Goal: Task Accomplishment & Management: Complete application form

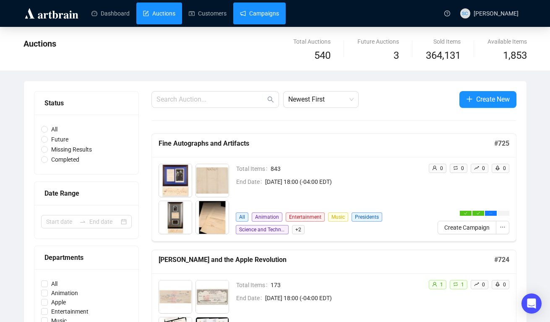
click at [260, 14] on link "Campaigns" at bounding box center [259, 14] width 39 height 22
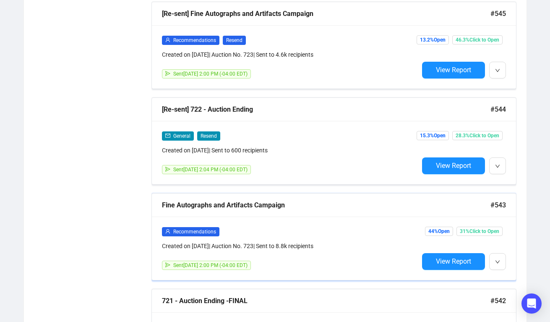
scroll to position [730, 0]
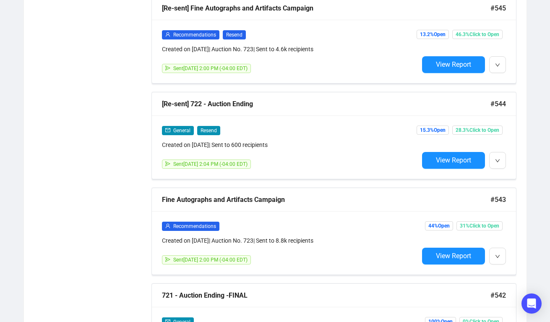
click at [336, 200] on div "Fine Autographs and Artifacts Campaign" at bounding box center [326, 199] width 328 height 10
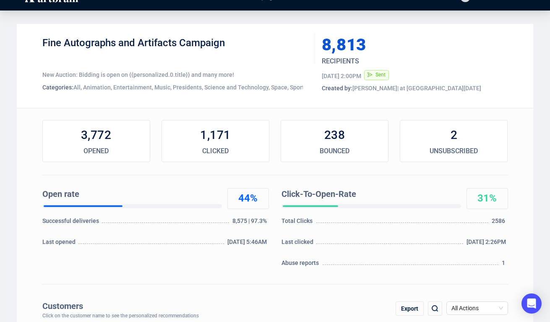
scroll to position [82, 0]
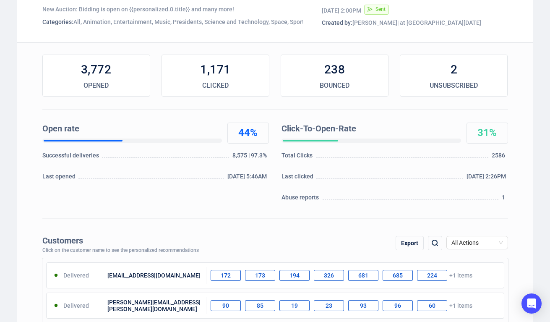
click at [411, 240] on div "Export" at bounding box center [409, 243] width 28 height 14
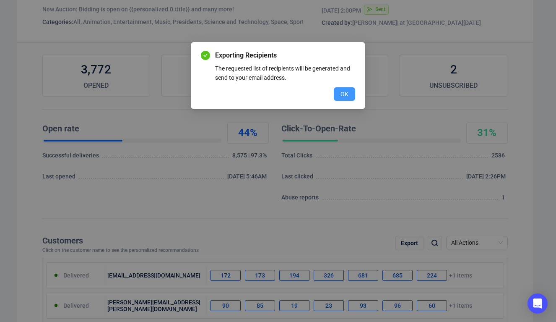
click at [335, 88] on button "OK" at bounding box center [344, 93] width 21 height 13
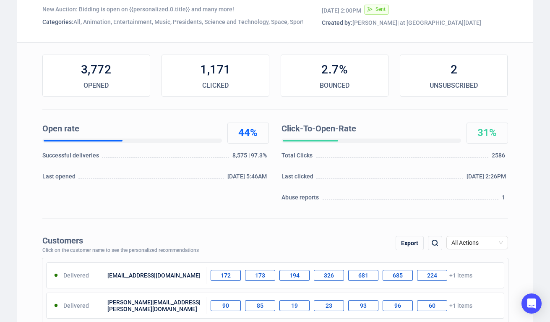
scroll to position [0, 0]
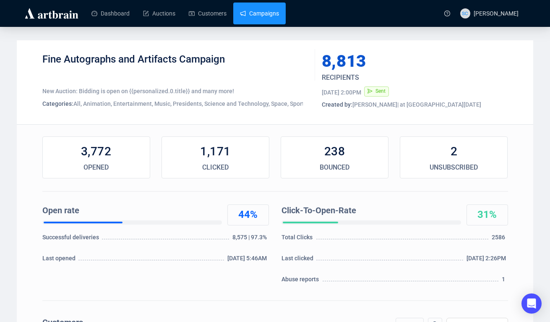
click at [252, 14] on link "Campaigns" at bounding box center [259, 14] width 39 height 22
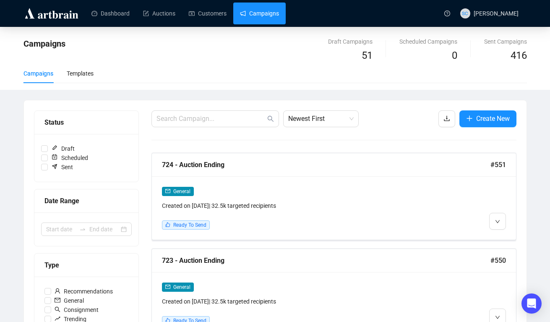
click at [263, 15] on link "Campaigns" at bounding box center [259, 14] width 39 height 22
click at [263, 14] on link "Campaigns" at bounding box center [259, 14] width 39 height 22
click at [190, 15] on link "Customers" at bounding box center [208, 14] width 38 height 22
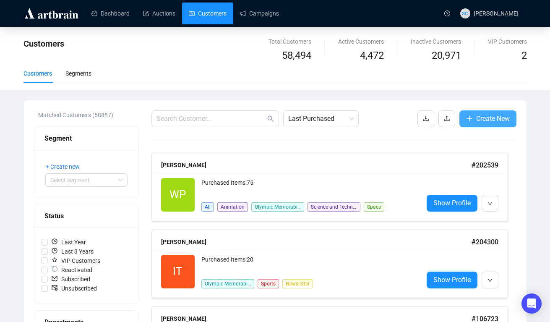
click at [500, 120] on span "Create New" at bounding box center [493, 118] width 34 height 10
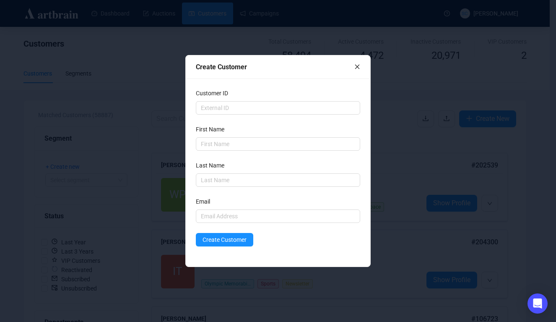
click at [356, 65] on icon "close" at bounding box center [357, 67] width 6 height 6
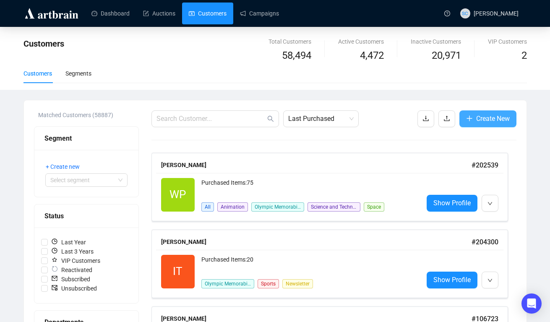
click at [476, 116] on span "Create New" at bounding box center [493, 118] width 34 height 10
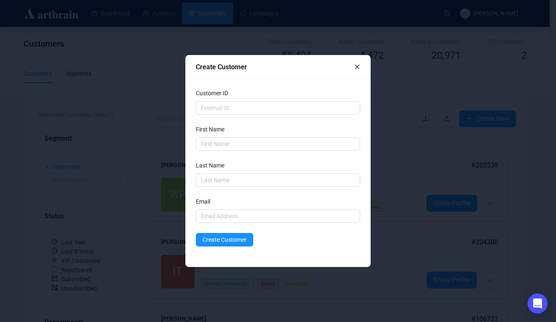
click at [361, 67] on div "Create Customer" at bounding box center [278, 66] width 185 height 23
click at [356, 70] on div at bounding box center [357, 66] width 6 height 9
click at [356, 66] on icon "close" at bounding box center [357, 67] width 6 height 6
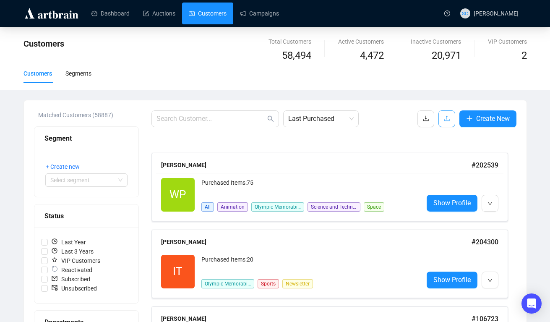
click at [446, 115] on icon "upload" at bounding box center [446, 118] width 7 height 7
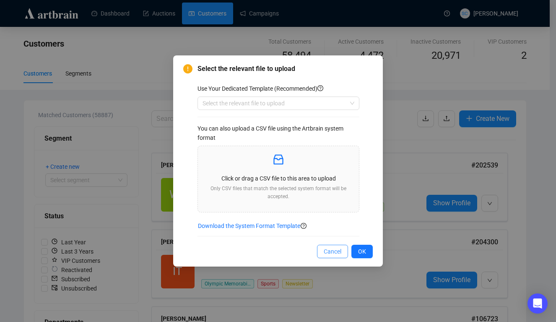
drag, startPoint x: 333, startPoint y: 244, endPoint x: 333, endPoint y: 251, distance: 6.3
click at [333, 251] on button "Cancel" at bounding box center [332, 250] width 31 height 13
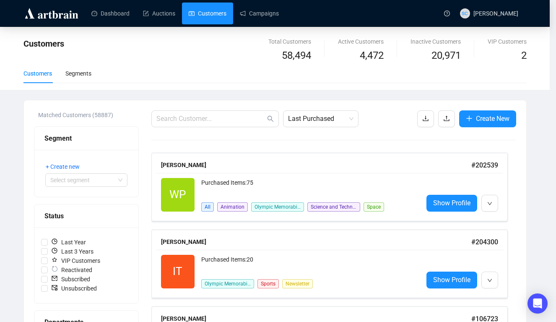
drag, startPoint x: 333, startPoint y: 251, endPoint x: 335, endPoint y: 247, distance: 4.4
click at [333, 251] on div "Select the relevant file to upload Use Your Dedicated Template (Recommended) Se…" at bounding box center [278, 161] width 556 height 322
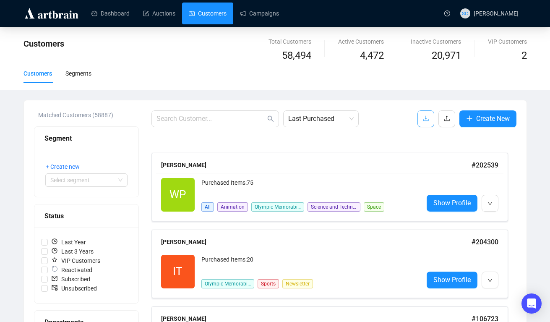
click at [428, 114] on button "button" at bounding box center [425, 118] width 17 height 17
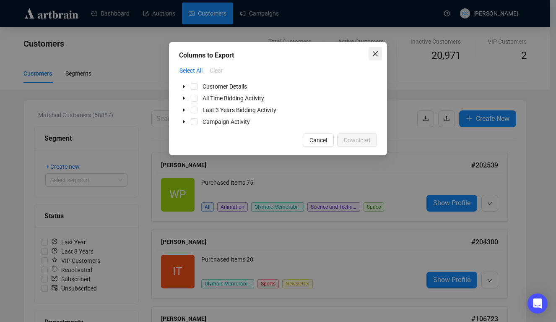
click at [377, 56] on icon "close" at bounding box center [375, 53] width 7 height 7
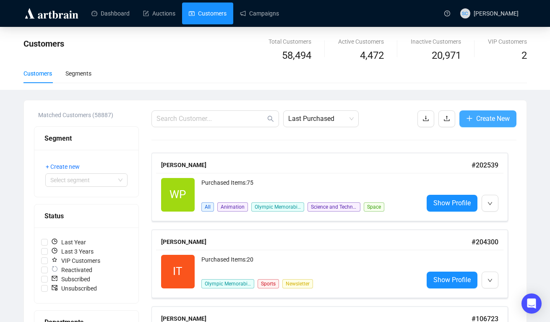
click at [493, 120] on span "Create New" at bounding box center [493, 118] width 34 height 10
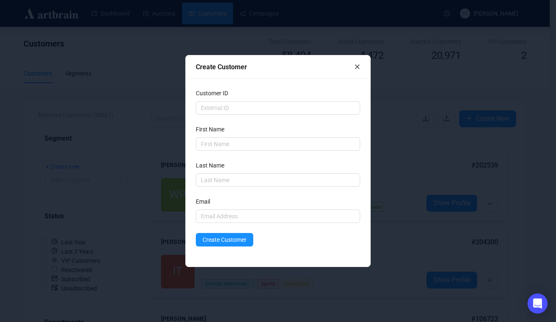
click at [359, 67] on icon "close" at bounding box center [357, 67] width 6 height 6
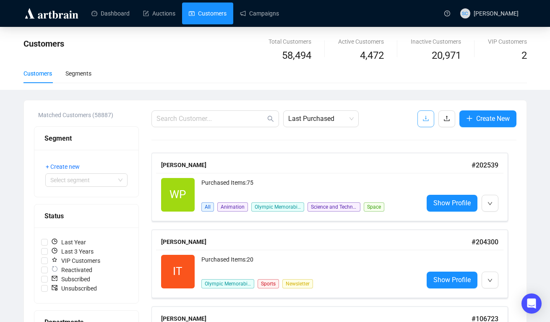
click at [427, 119] on button "button" at bounding box center [425, 118] width 17 height 17
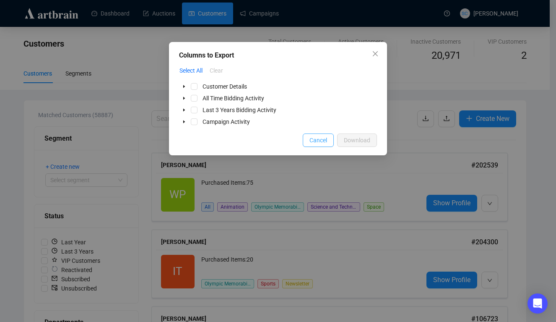
click at [320, 140] on span "Cancel" at bounding box center [318, 139] width 18 height 9
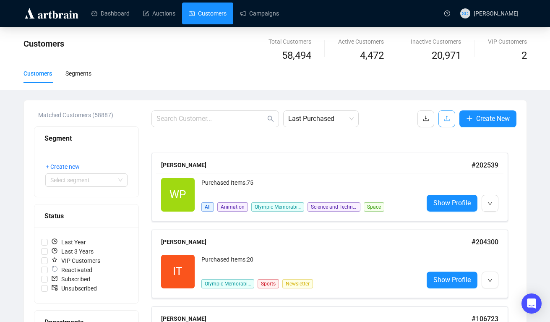
click at [447, 121] on icon "upload" at bounding box center [446, 118] width 7 height 7
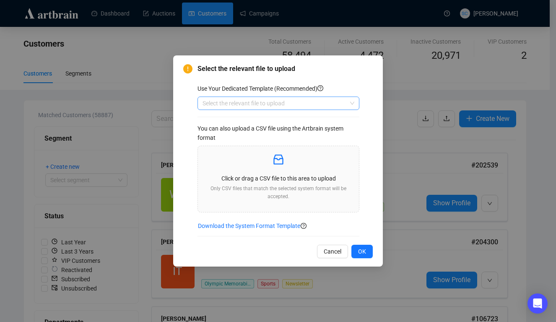
click at [292, 105] on input "search" at bounding box center [275, 103] width 144 height 13
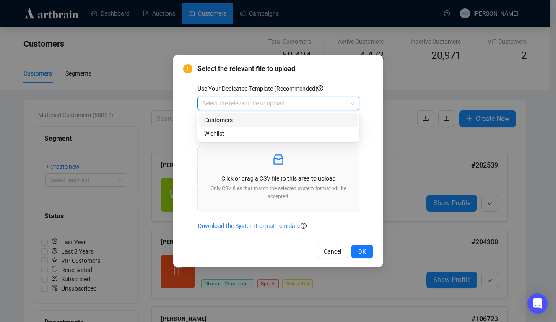
click at [286, 119] on div "Customers" at bounding box center [278, 119] width 148 height 9
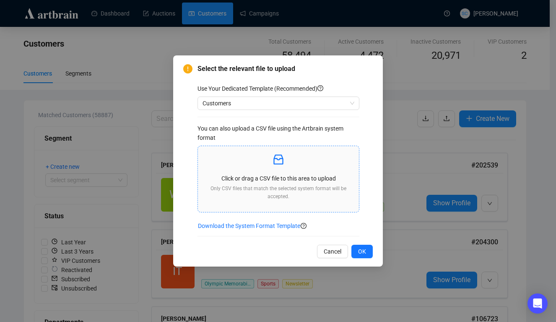
click at [281, 163] on icon "inbox" at bounding box center [278, 159] width 13 height 13
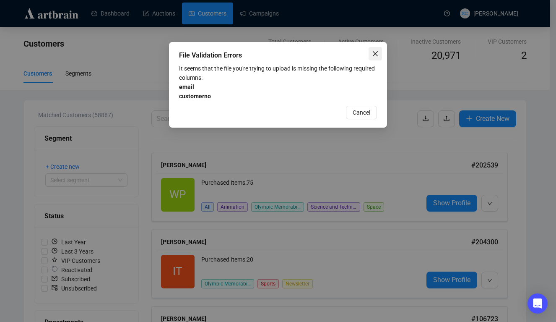
click at [382, 51] on span "Close" at bounding box center [375, 53] width 13 height 7
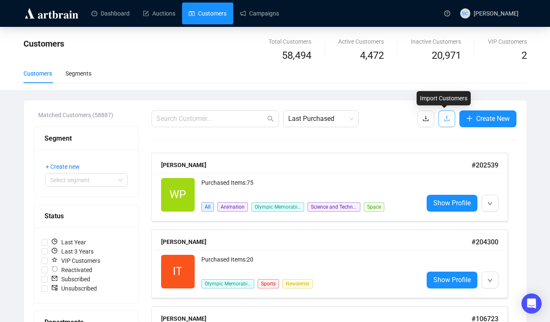
click at [440, 119] on button "button" at bounding box center [446, 118] width 17 height 17
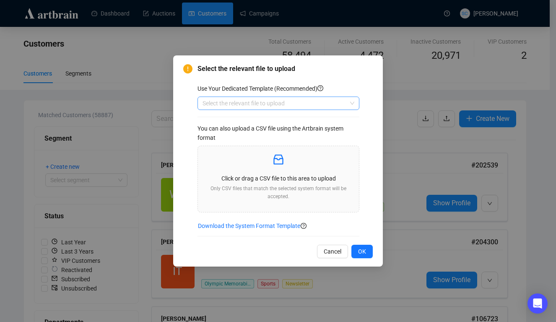
click at [322, 103] on input "search" at bounding box center [275, 103] width 144 height 13
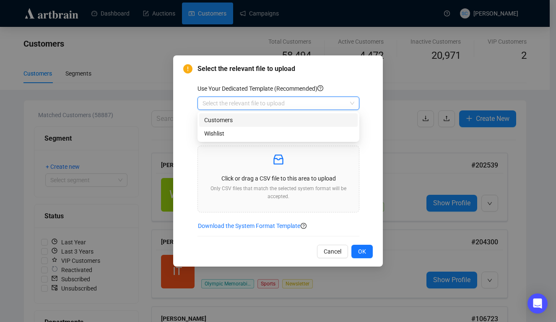
click at [312, 120] on div "Customers" at bounding box center [278, 119] width 148 height 9
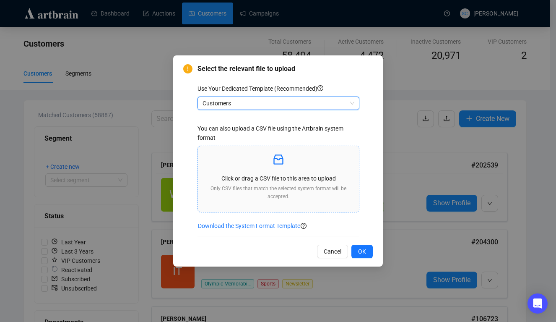
click at [292, 164] on p at bounding box center [279, 160] width 148 height 14
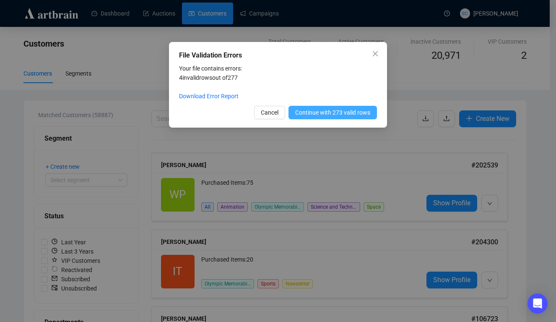
click at [348, 109] on span "Continue with 273 valid rows" at bounding box center [332, 112] width 75 height 9
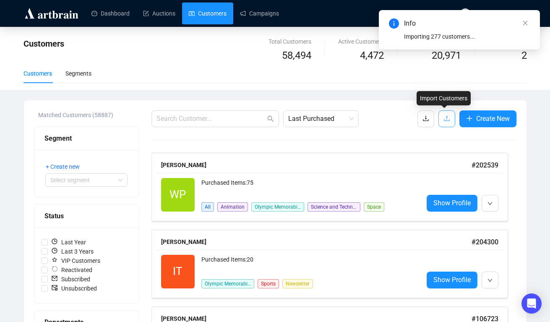
click at [444, 116] on icon "upload" at bounding box center [446, 118] width 7 height 7
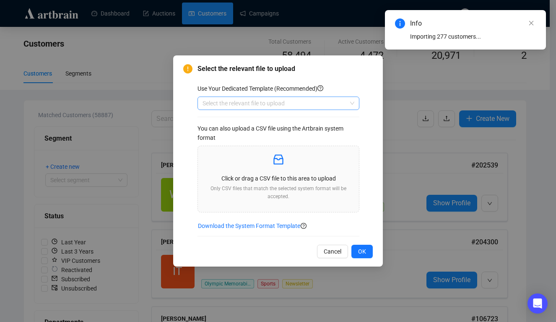
click at [348, 105] on span at bounding box center [279, 103] width 152 height 13
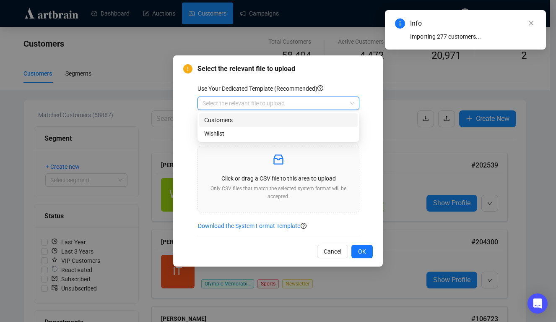
click at [330, 121] on div "Customers" at bounding box center [278, 119] width 148 height 9
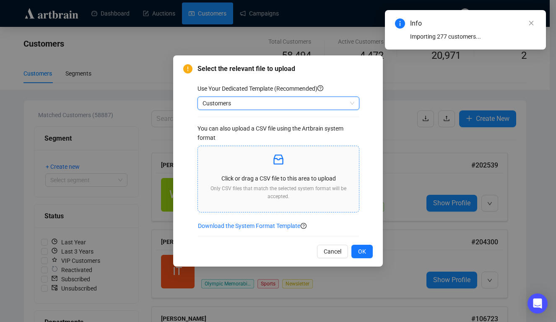
click at [291, 162] on p at bounding box center [279, 160] width 148 height 14
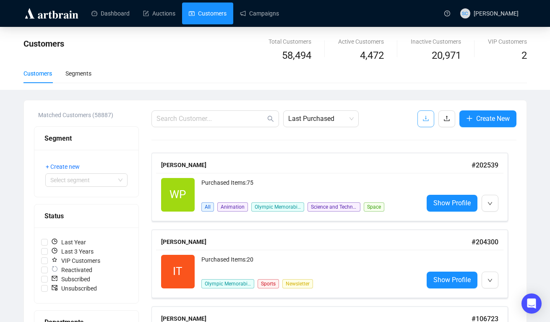
click at [429, 117] on button "button" at bounding box center [425, 118] width 17 height 17
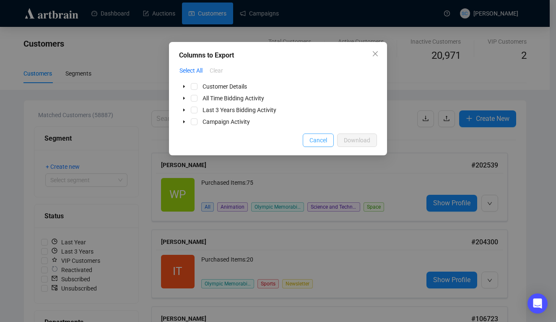
click at [328, 137] on button "Cancel" at bounding box center [318, 139] width 31 height 13
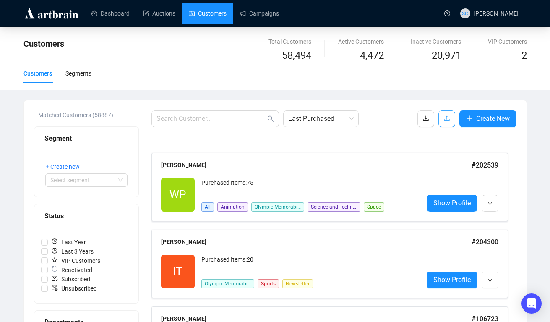
click at [448, 122] on button "button" at bounding box center [446, 118] width 17 height 17
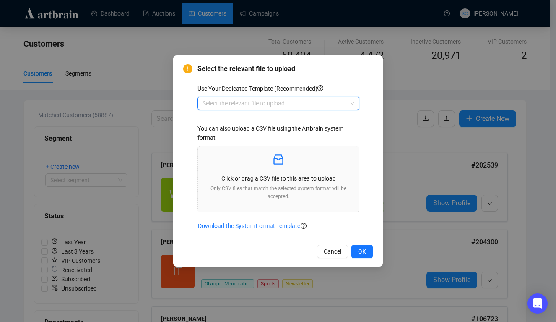
click at [333, 106] on input "search" at bounding box center [275, 103] width 144 height 13
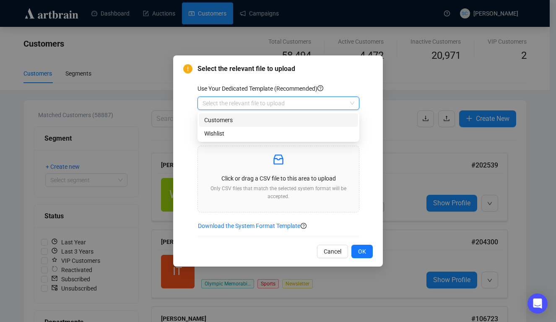
click at [302, 116] on div "Customers" at bounding box center [278, 119] width 148 height 9
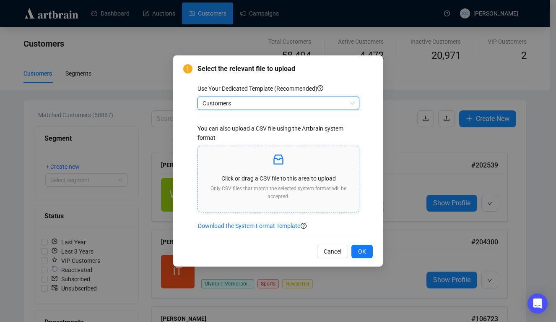
click at [281, 163] on icon "inbox" at bounding box center [278, 159] width 13 height 13
click at [330, 250] on span "Cancel" at bounding box center [333, 251] width 18 height 9
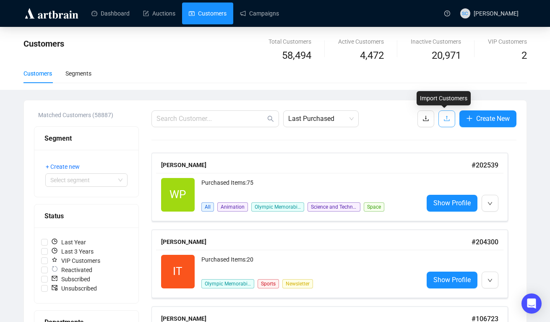
click at [443, 124] on span "button" at bounding box center [446, 118] width 7 height 10
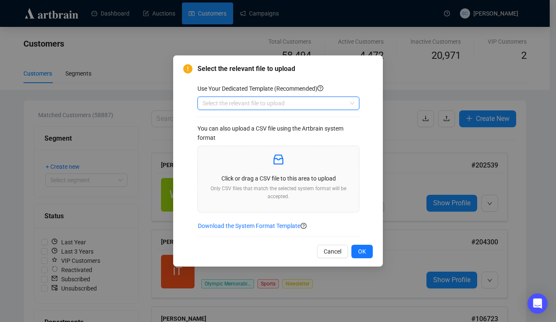
click at [340, 104] on input "search" at bounding box center [275, 103] width 144 height 13
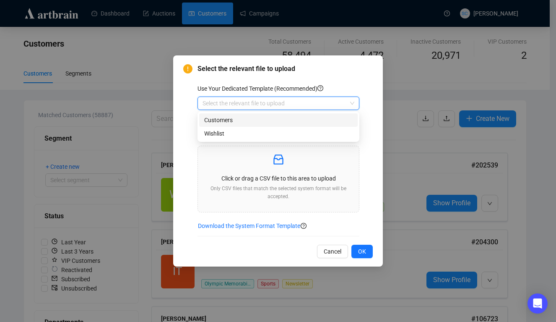
click at [317, 124] on div "Customers" at bounding box center [278, 119] width 148 height 9
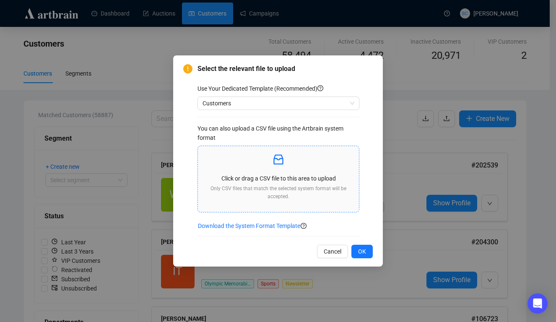
click at [290, 164] on p at bounding box center [279, 160] width 148 height 14
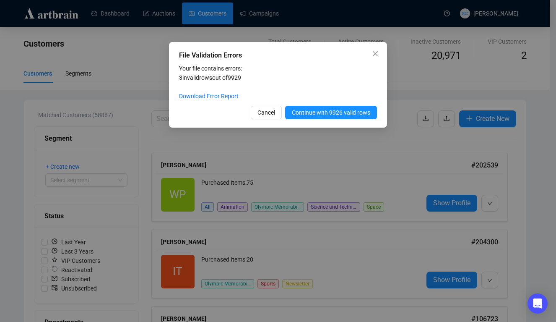
click at [330, 117] on button "Continue with 9926 valid rows" at bounding box center [331, 112] width 92 height 13
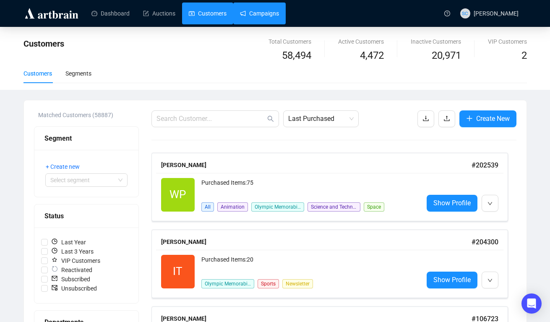
click at [266, 16] on link "Campaigns" at bounding box center [259, 14] width 39 height 22
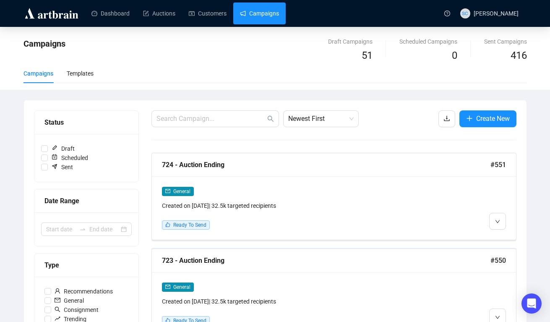
click at [407, 277] on div "General Created on [DATE] | 32.5k targeted recipients Ready To Send" at bounding box center [334, 303] width 364 height 63
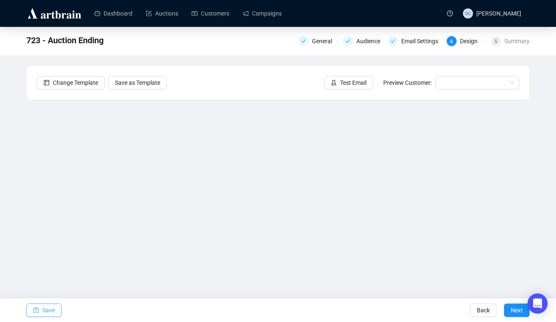
click at [48, 307] on span "Save" at bounding box center [48, 309] width 13 height 23
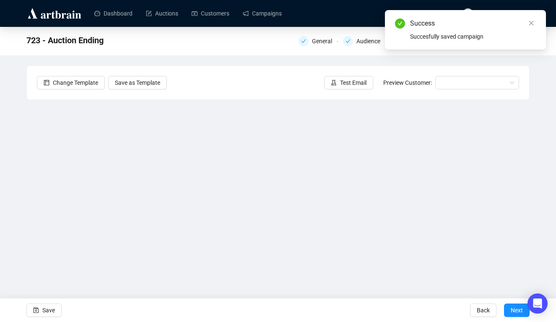
click at [522, 38] on div "Summary" at bounding box center [516, 41] width 25 height 10
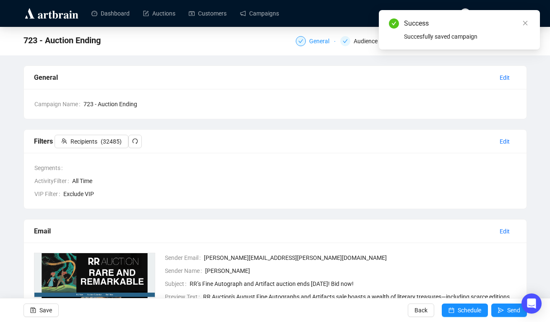
click at [322, 40] on div "General" at bounding box center [321, 41] width 25 height 10
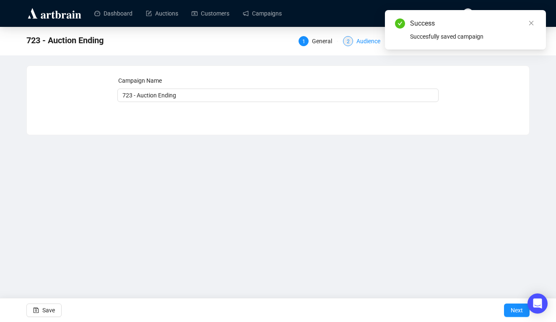
click at [363, 42] on div "Audience" at bounding box center [370, 41] width 29 height 10
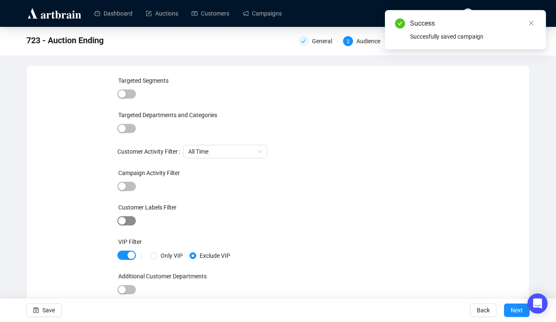
click at [123, 221] on div "button" at bounding box center [122, 221] width 8 height 8
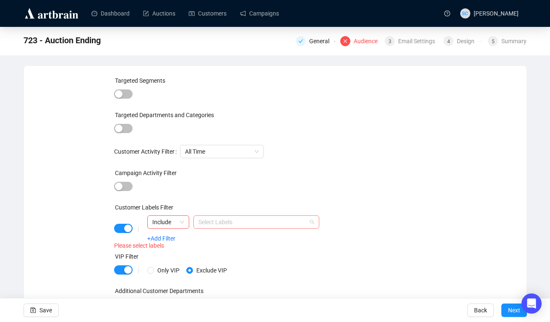
click at [205, 221] on div at bounding box center [252, 222] width 114 height 12
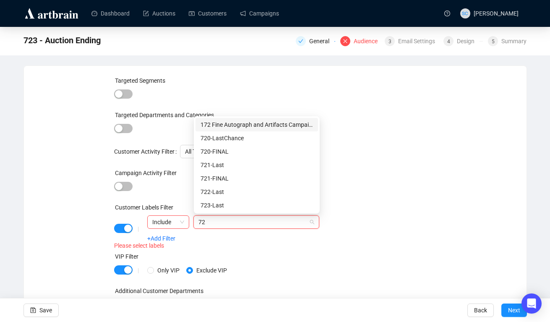
type input "723"
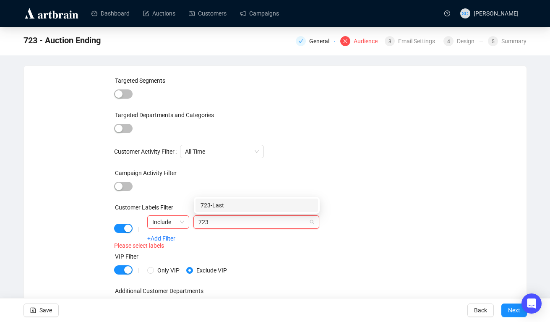
click at [211, 203] on div "723-Last" at bounding box center [256, 204] width 112 height 9
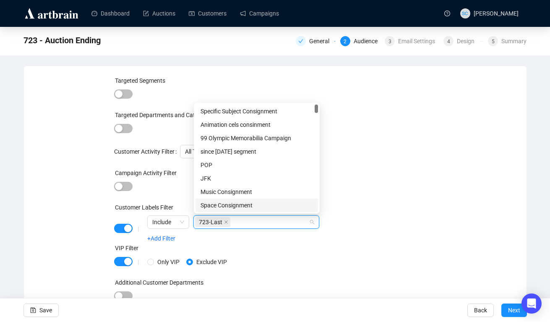
click at [417, 156] on div "All Time" at bounding box center [308, 151] width 256 height 13
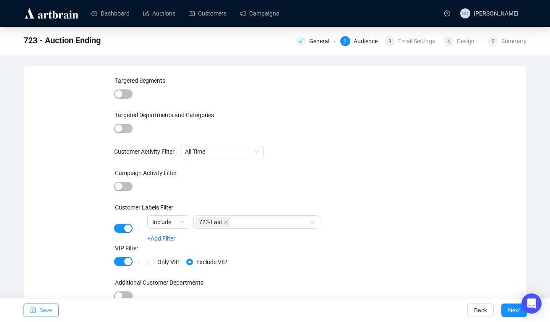
click at [51, 306] on span "Save" at bounding box center [45, 309] width 13 height 23
click at [521, 42] on div "Summary" at bounding box center [513, 41] width 25 height 10
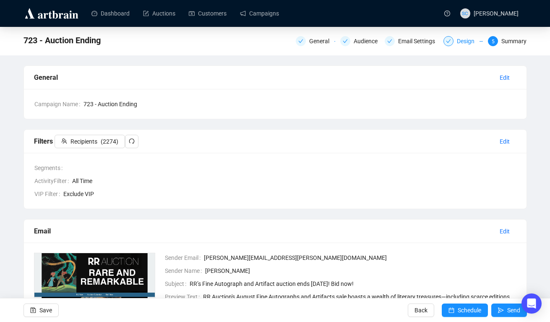
click at [460, 41] on div "Design" at bounding box center [468, 41] width 23 height 10
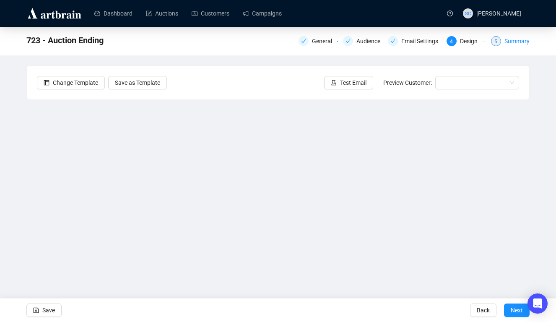
click at [512, 40] on div "Summary" at bounding box center [516, 41] width 25 height 10
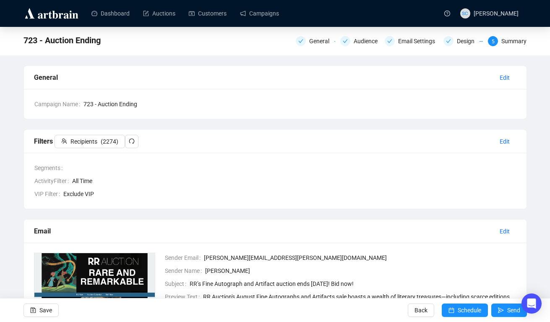
click at [129, 143] on button "button" at bounding box center [131, 141] width 13 height 13
click at [134, 142] on icon "redo" at bounding box center [131, 140] width 5 height 5
click at [48, 307] on span "Save" at bounding box center [45, 309] width 13 height 23
click at [312, 39] on div "General" at bounding box center [321, 41] width 25 height 10
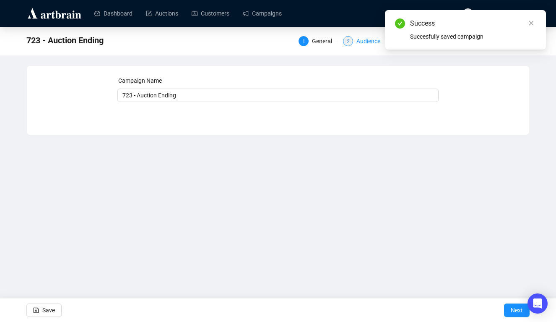
click at [356, 39] on div "Audience" at bounding box center [370, 41] width 29 height 10
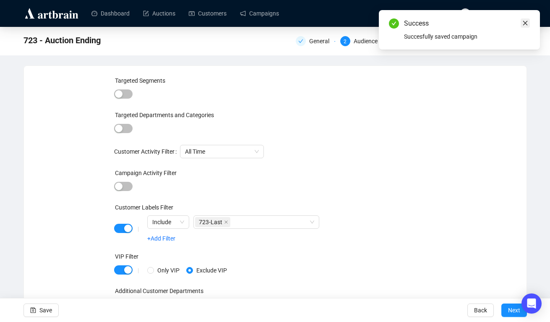
click at [524, 21] on icon "close" at bounding box center [525, 23] width 6 height 6
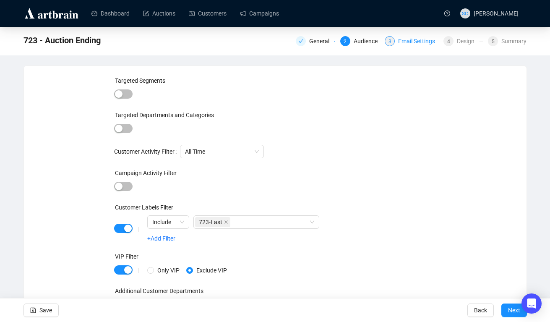
click at [399, 39] on div "Email Settings" at bounding box center [419, 41] width 42 height 10
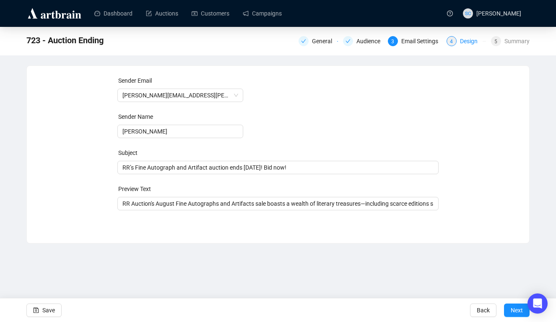
click at [472, 39] on div "Design" at bounding box center [471, 41] width 23 height 10
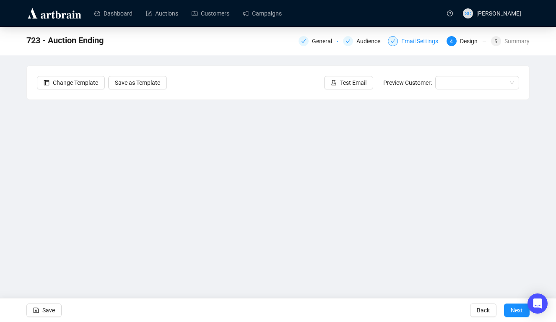
click at [415, 43] on div "Email Settings" at bounding box center [422, 41] width 42 height 10
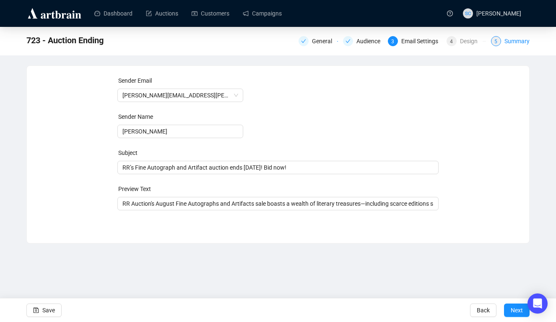
click at [509, 41] on div "Summary" at bounding box center [516, 41] width 25 height 10
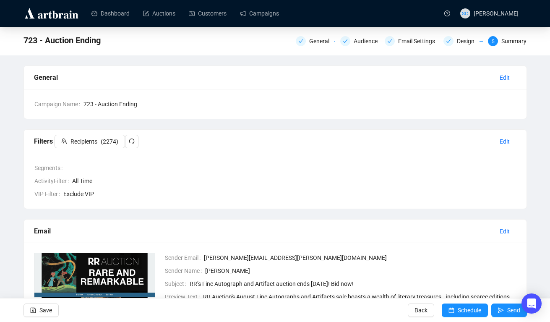
click at [129, 141] on button "button" at bounding box center [131, 141] width 13 height 13
click at [43, 309] on span "Save" at bounding box center [45, 309] width 13 height 23
click at [125, 14] on link "Dashboard" at bounding box center [110, 14] width 38 height 22
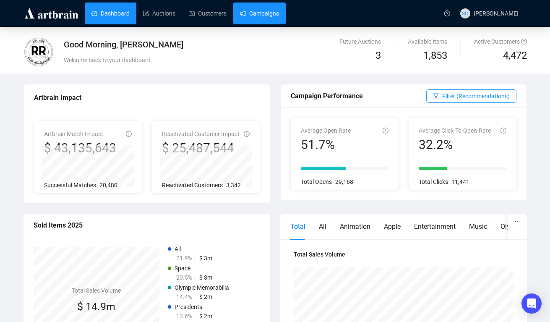
click at [275, 14] on link "Campaigns" at bounding box center [259, 14] width 39 height 22
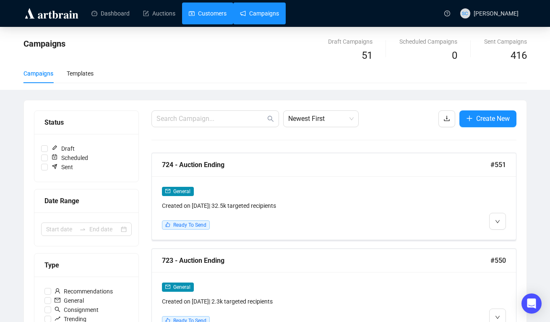
click at [207, 14] on link "Customers" at bounding box center [208, 14] width 38 height 22
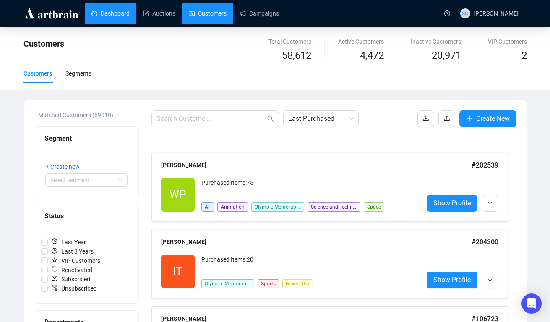
click at [111, 16] on link "Dashboard" at bounding box center [110, 14] width 38 height 22
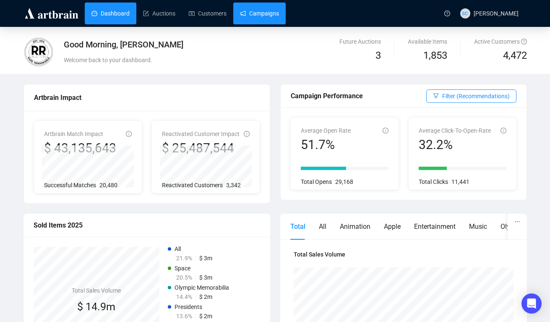
click at [279, 13] on link "Campaigns" at bounding box center [259, 14] width 39 height 22
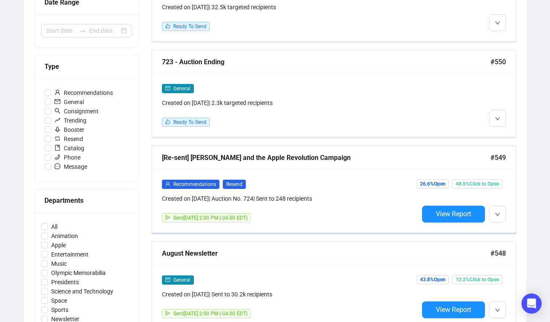
scroll to position [183, 0]
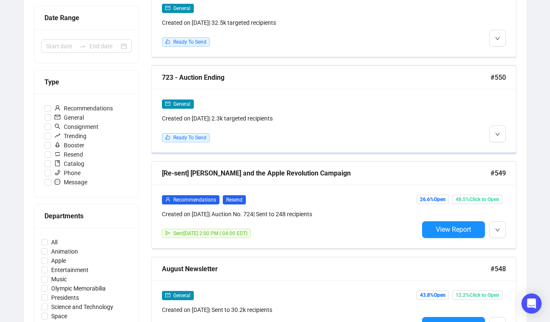
click at [314, 114] on div "Created on [DATE] | 2.3k targeted recipients" at bounding box center [290, 118] width 257 height 9
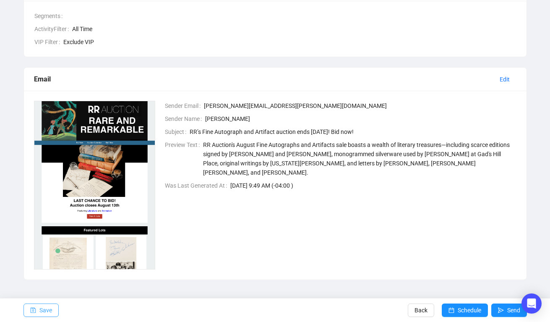
click at [33, 311] on icon "save" at bounding box center [32, 309] width 5 height 5
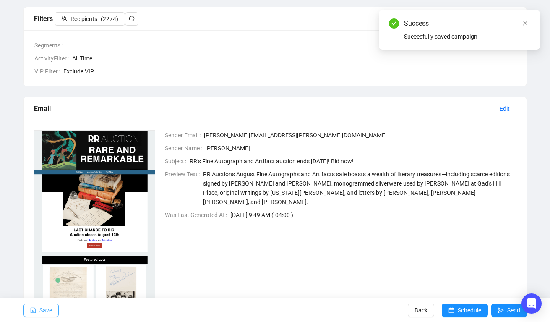
scroll to position [31, 0]
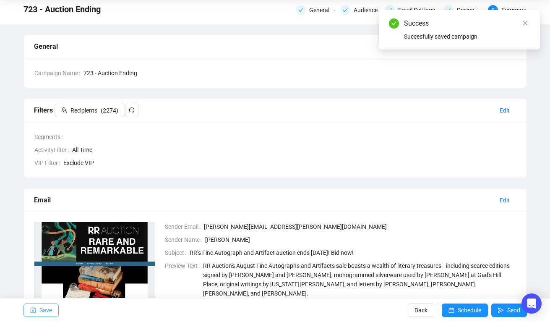
click at [135, 118] on div "Filters Recipients ( 2274 ) Edit" at bounding box center [275, 110] width 502 height 23
click at [132, 109] on icon "redo" at bounding box center [132, 110] width 6 height 6
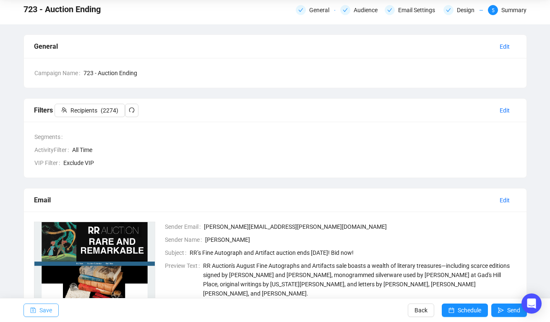
click at [130, 109] on button "button" at bounding box center [131, 110] width 13 height 13
click at [301, 14] on div "General" at bounding box center [315, 10] width 39 height 10
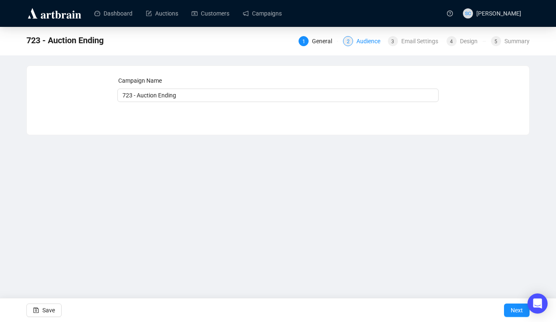
click at [351, 45] on div "2 Audience" at bounding box center [362, 41] width 39 height 10
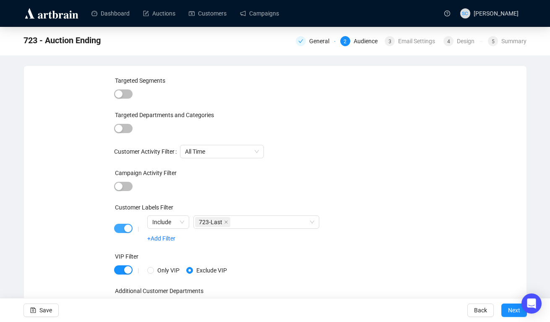
click at [127, 229] on div "button" at bounding box center [128, 228] width 8 height 8
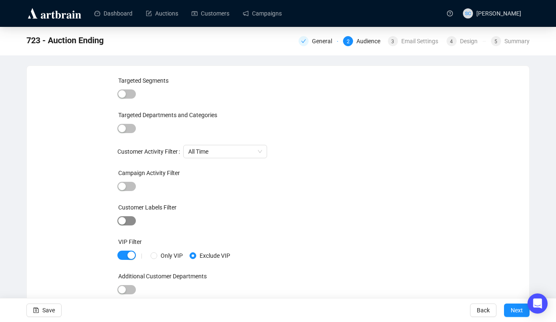
click at [123, 220] on div "button" at bounding box center [122, 221] width 8 height 8
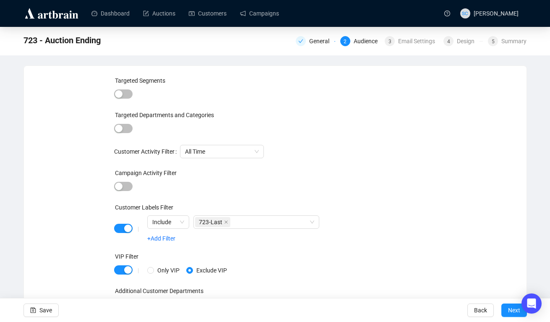
click at [54, 317] on div "Save" at bounding box center [40, 309] width 35 height 23
click at [50, 313] on span "Save" at bounding box center [45, 309] width 13 height 23
click at [504, 313] on button "Next" at bounding box center [514, 309] width 26 height 13
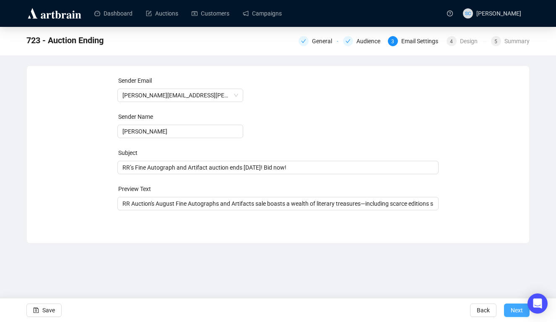
click at [505, 311] on button "Next" at bounding box center [517, 309] width 26 height 13
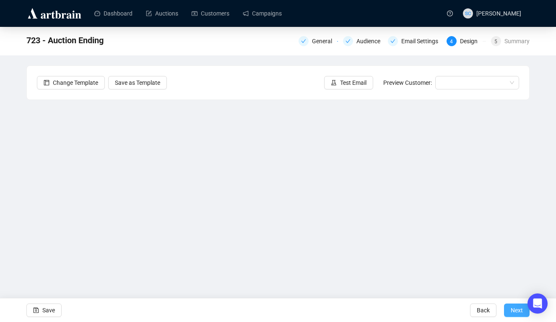
click at [512, 315] on span "Next" at bounding box center [517, 309] width 12 height 23
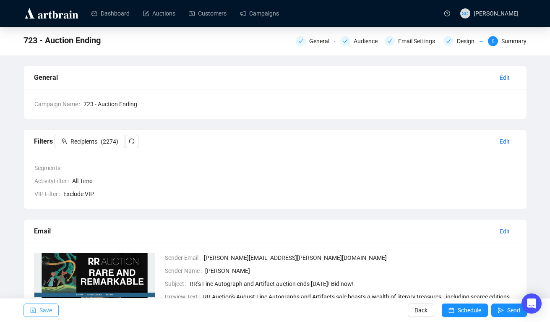
click at [38, 309] on button "Save" at bounding box center [40, 309] width 35 height 13
click at [130, 135] on button "button" at bounding box center [131, 141] width 13 height 13
click at [44, 307] on span "Save" at bounding box center [45, 309] width 13 height 23
click at [309, 40] on div "General" at bounding box center [321, 41] width 25 height 10
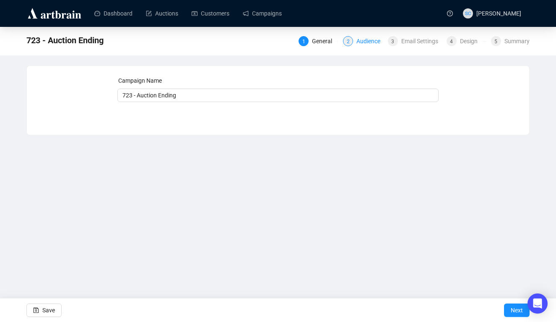
click at [361, 37] on div "Audience" at bounding box center [370, 41] width 29 height 10
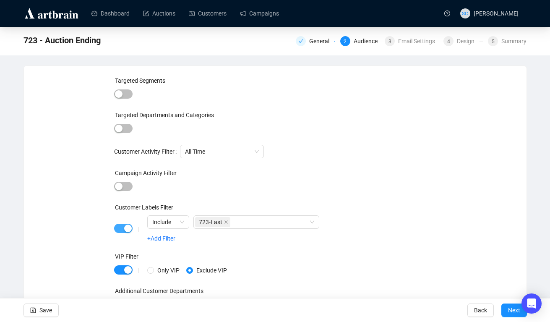
click at [125, 229] on div "button" at bounding box center [128, 228] width 8 height 8
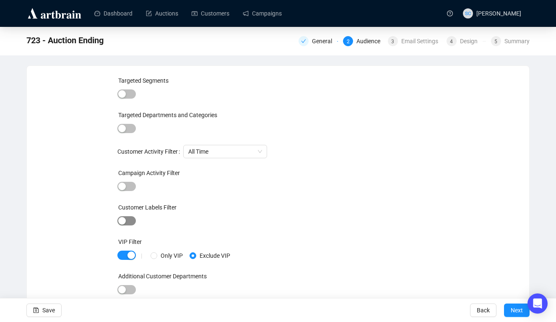
click at [124, 221] on div "button" at bounding box center [122, 221] width 8 height 8
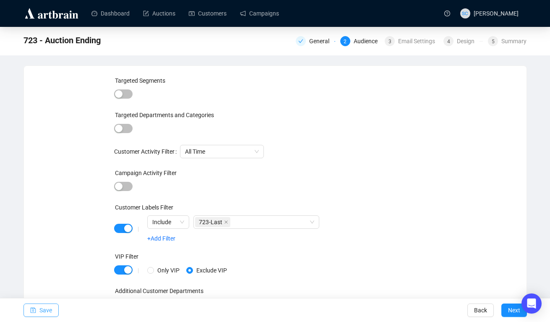
click at [46, 307] on span "Save" at bounding box center [45, 309] width 13 height 23
click at [502, 44] on div "Summary" at bounding box center [513, 41] width 25 height 10
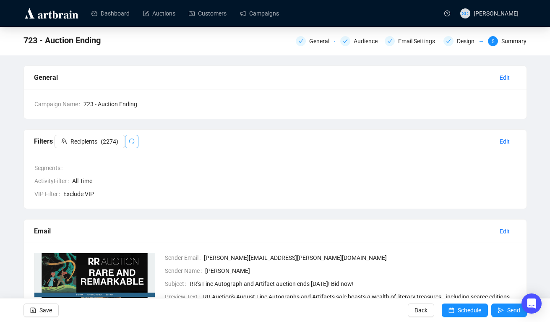
click at [138, 142] on button "button" at bounding box center [131, 141] width 13 height 13
click at [134, 140] on icon "redo" at bounding box center [131, 140] width 5 height 5
click at [49, 314] on span "Save" at bounding box center [45, 309] width 13 height 23
